Goal: Task Accomplishment & Management: Complete application form

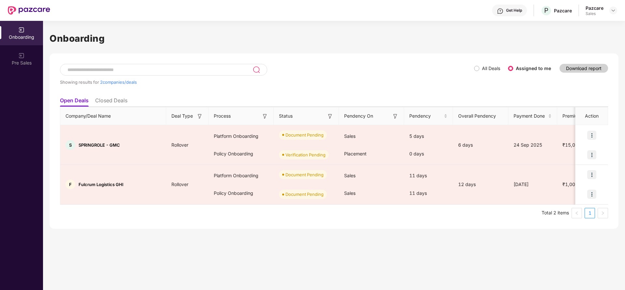
scroll to position [0, 1]
click at [610, 11] on div at bounding box center [614, 11] width 8 height 8
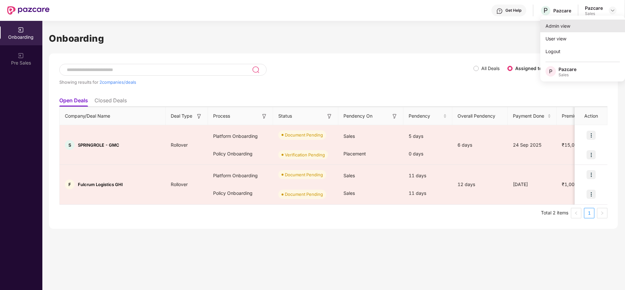
click at [583, 27] on div "Admin view" at bounding box center [583, 26] width 85 height 13
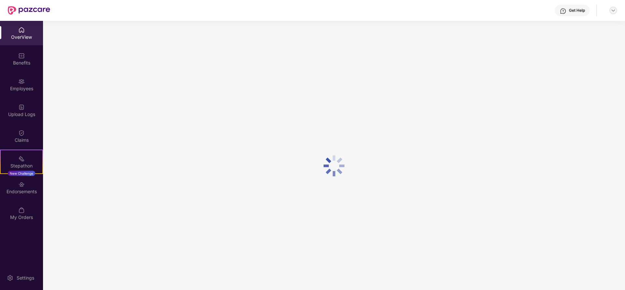
click at [613, 12] on img at bounding box center [613, 10] width 5 height 5
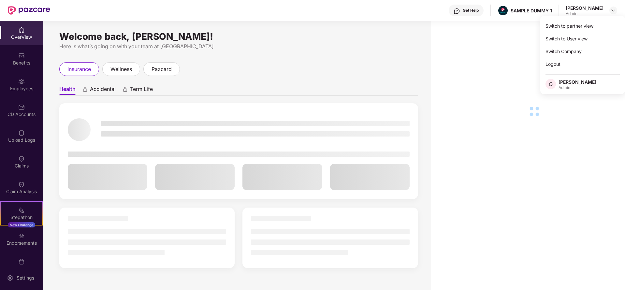
click at [571, 24] on div "Switch to partner view" at bounding box center [583, 26] width 85 height 13
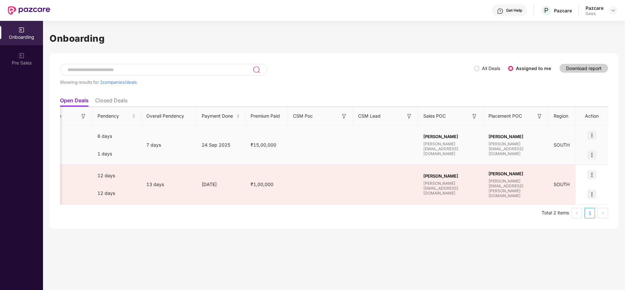
scroll to position [0, 421]
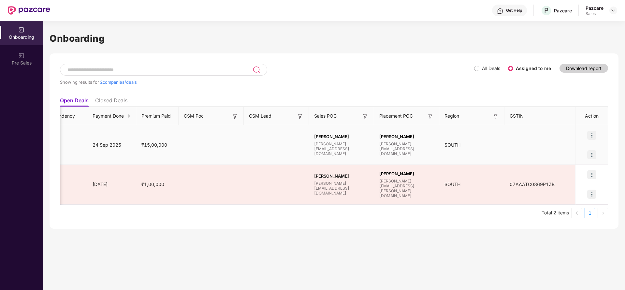
click at [596, 136] on img at bounding box center [592, 135] width 9 height 9
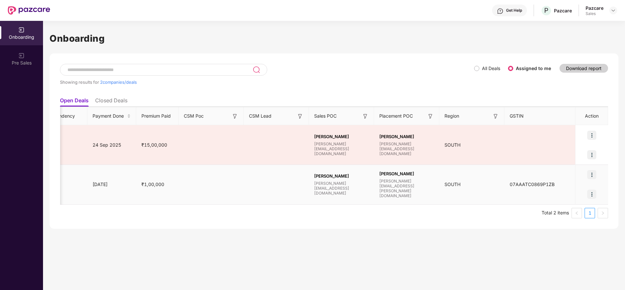
drag, startPoint x: 579, startPoint y: 149, endPoint x: 378, endPoint y: 178, distance: 203.7
click at [378, 178] on td "[PERSON_NAME] [PERSON_NAME][EMAIL_ADDRESS][PERSON_NAME][DOMAIN_NAME]" at bounding box center [406, 185] width 65 height 40
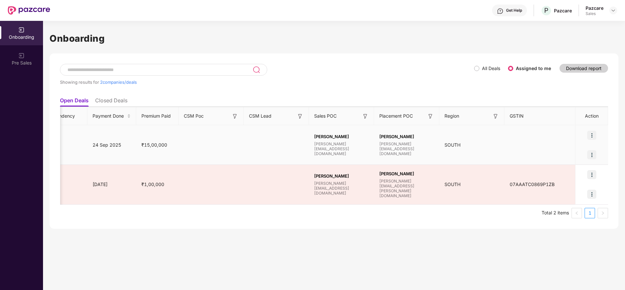
click at [592, 135] on img at bounding box center [592, 135] width 9 height 9
click at [558, 150] on span "Upload Documents" at bounding box center [562, 151] width 54 height 7
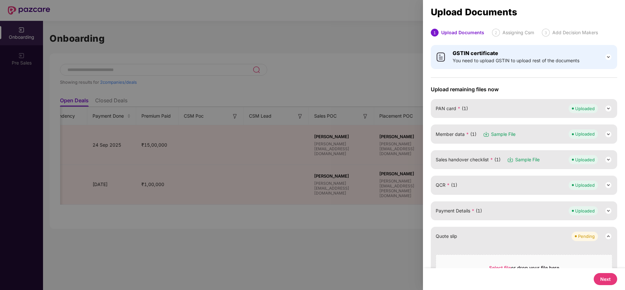
click at [598, 112] on div "Uploaded" at bounding box center [591, 108] width 44 height 9
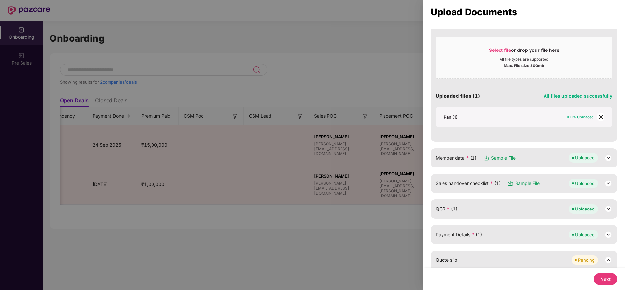
scroll to position [90, 0]
click at [583, 164] on div "Member data * (1) Sample File Uploaded" at bounding box center [524, 157] width 186 height 19
click at [595, 160] on span "Uploaded" at bounding box center [583, 157] width 29 height 9
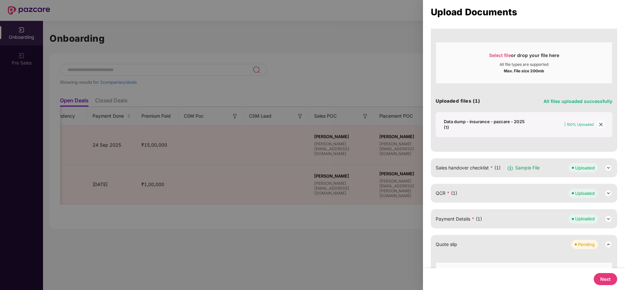
scroll to position [228, 0]
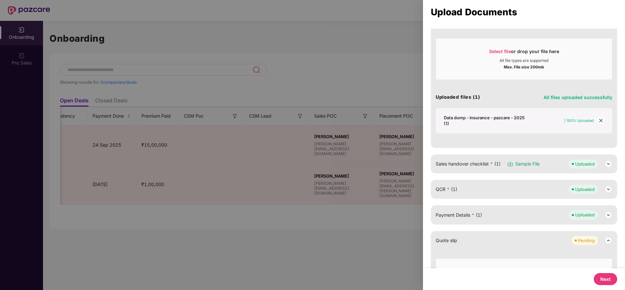
click at [594, 160] on span "Uploaded" at bounding box center [583, 163] width 29 height 9
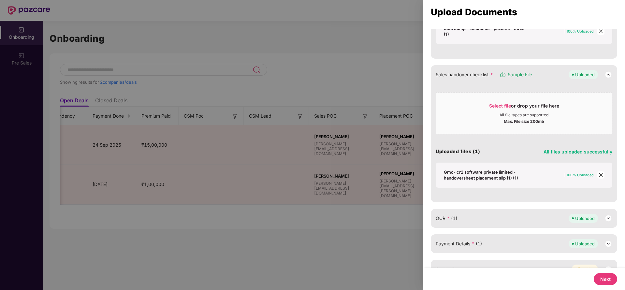
scroll to position [320, 0]
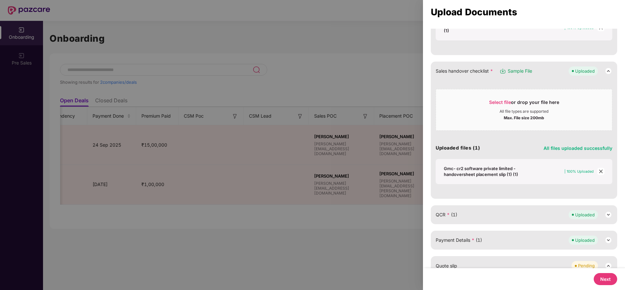
click at [602, 173] on icon "close" at bounding box center [601, 171] width 5 height 5
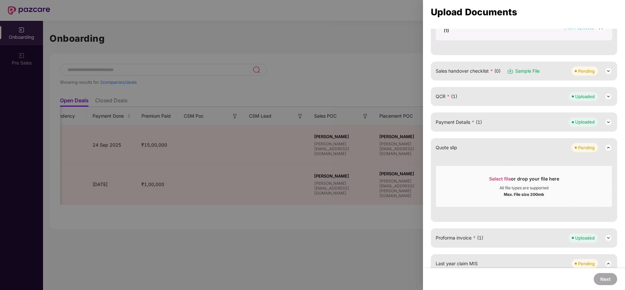
click at [566, 73] on div "Sales handover checklist * (0) Sample File Pending" at bounding box center [524, 71] width 177 height 9
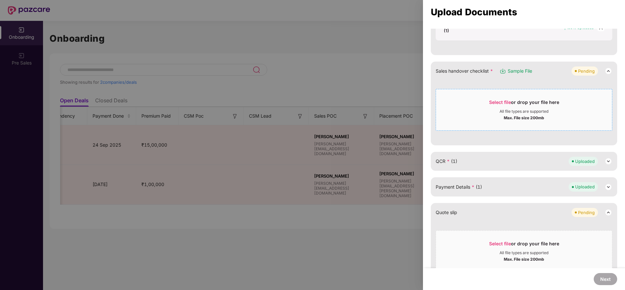
click at [518, 117] on div "Max. File size 200mb" at bounding box center [524, 117] width 40 height 7
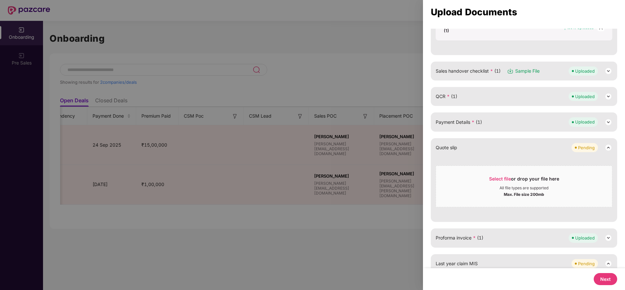
click at [511, 93] on div "QCR * (1) Uploaded" at bounding box center [524, 96] width 177 height 9
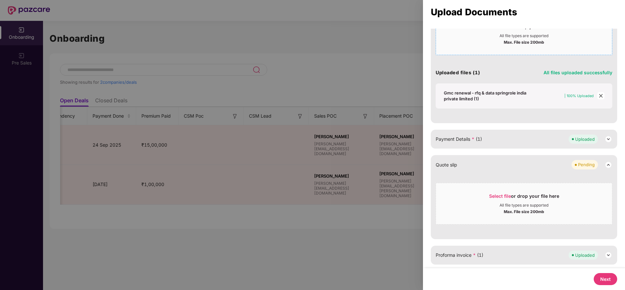
scroll to position [425, 0]
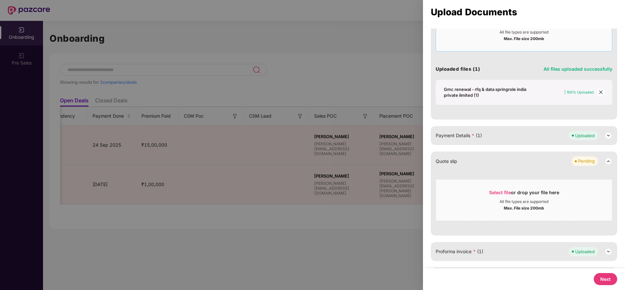
click at [456, 132] on span "Payment Details * (1)" at bounding box center [459, 135] width 46 height 7
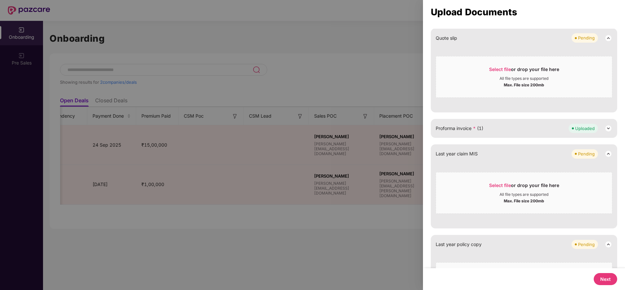
scroll to position [668, 0]
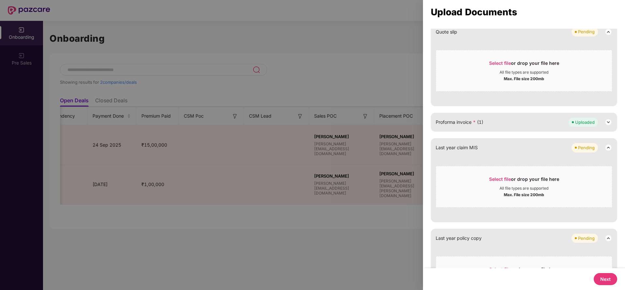
click at [476, 120] on span "*" at bounding box center [474, 122] width 3 height 6
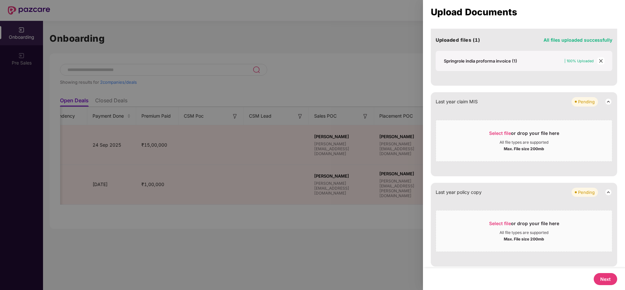
scroll to position [830, 0]
click at [605, 278] on button "Next" at bounding box center [605, 279] width 23 height 12
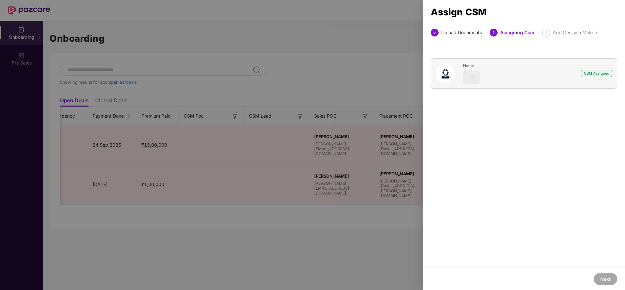
scroll to position [0, 0]
click at [477, 77] on div at bounding box center [471, 77] width 17 height 13
click at [374, 210] on div at bounding box center [312, 145] width 625 height 290
